Goal: Contribute content

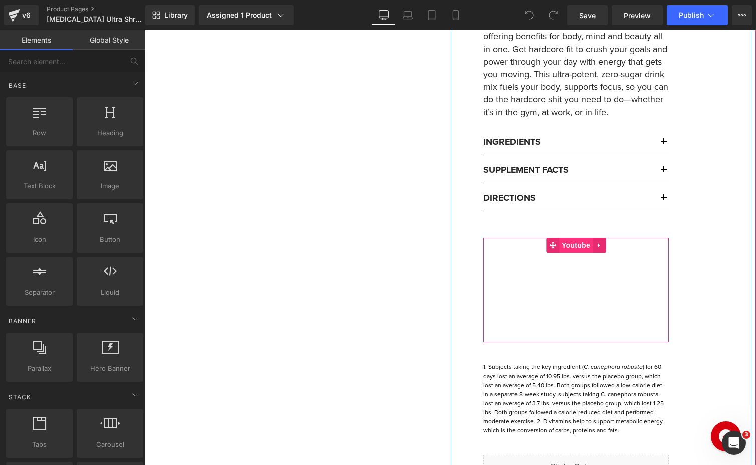
click at [575, 244] on span "Youtube" at bounding box center [576, 244] width 34 height 15
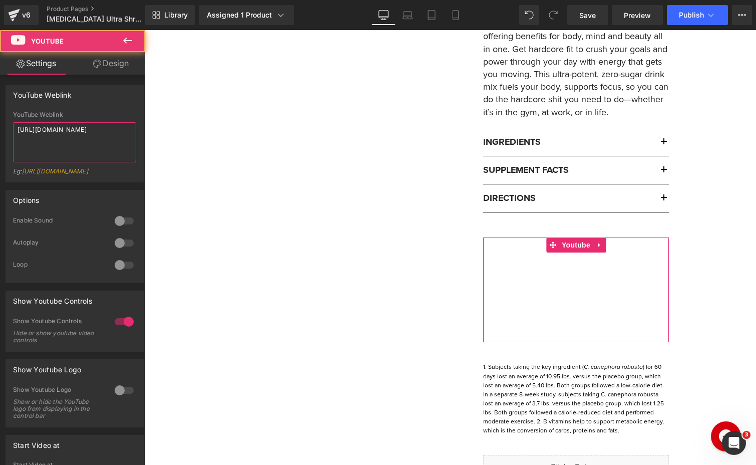
click at [92, 135] on textarea "[URL][DOMAIN_NAME]" at bounding box center [74, 142] width 123 height 40
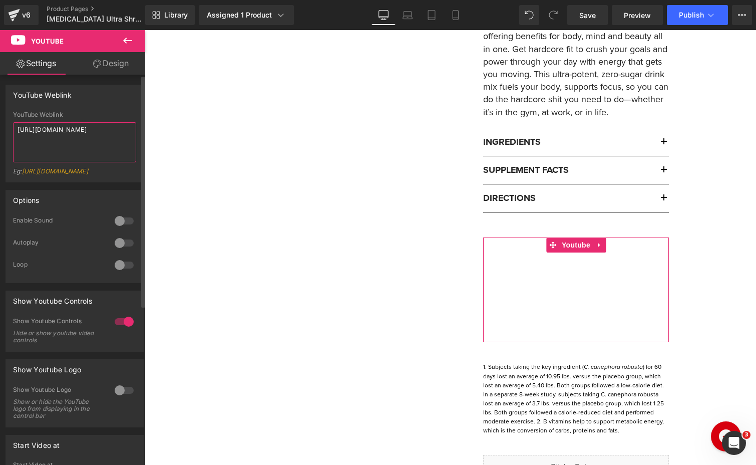
click at [92, 135] on textarea "[URL][DOMAIN_NAME]" at bounding box center [74, 142] width 123 height 40
paste textarea "97crjZOOSnE"
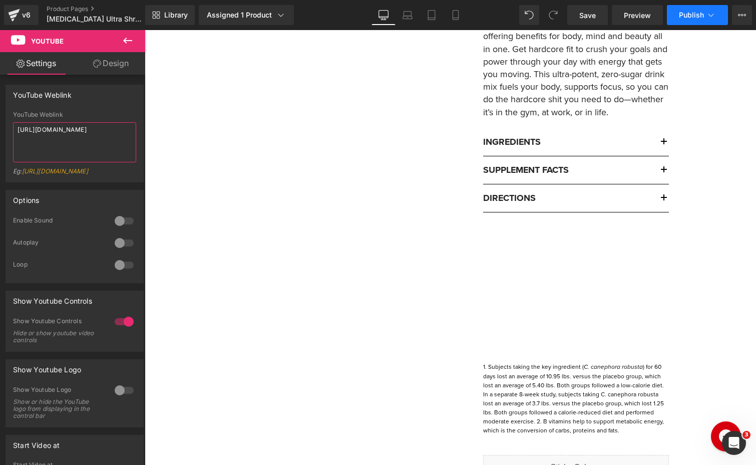
type textarea "[URL][DOMAIN_NAME]"
click at [679, 17] on span "Publish" at bounding box center [691, 15] width 25 height 8
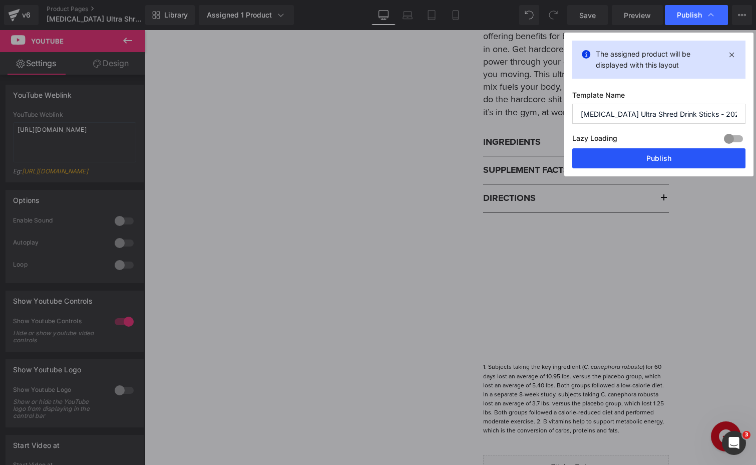
click at [660, 159] on button "Publish" at bounding box center [658, 158] width 173 height 20
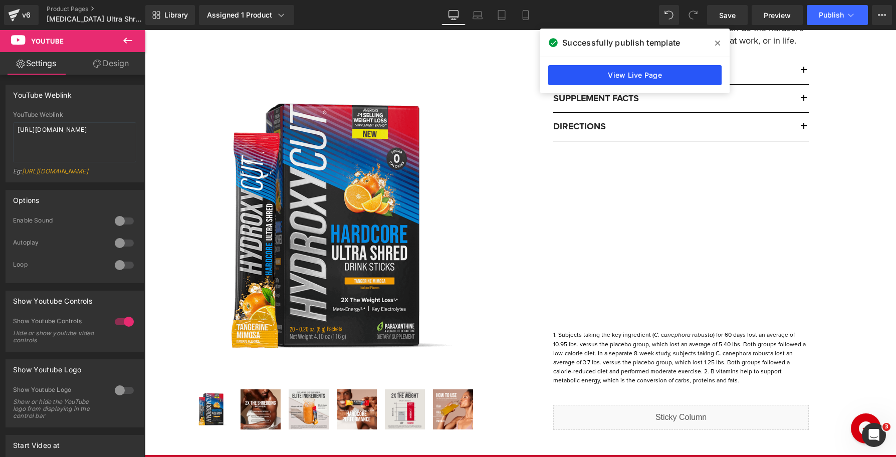
click at [597, 72] on link "View Live Page" at bounding box center [634, 75] width 173 height 20
